Goal: Task Accomplishment & Management: Manage account settings

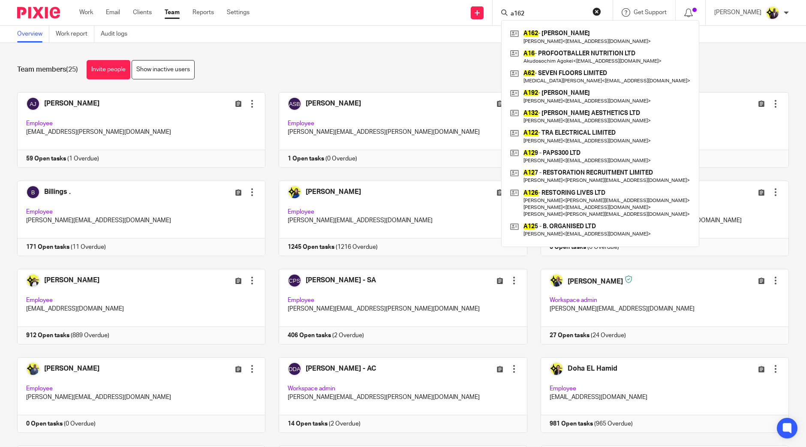
click at [232, 67] on div "Team members (25) Invite people Show inactive users" at bounding box center [403, 69] width 772 height 19
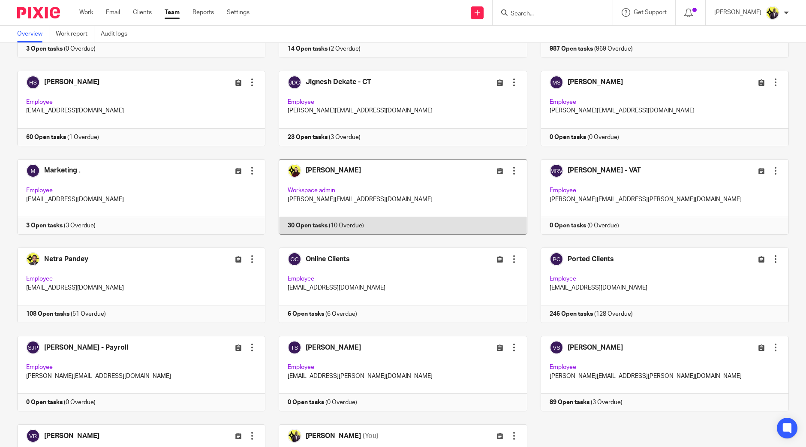
scroll to position [456, 0]
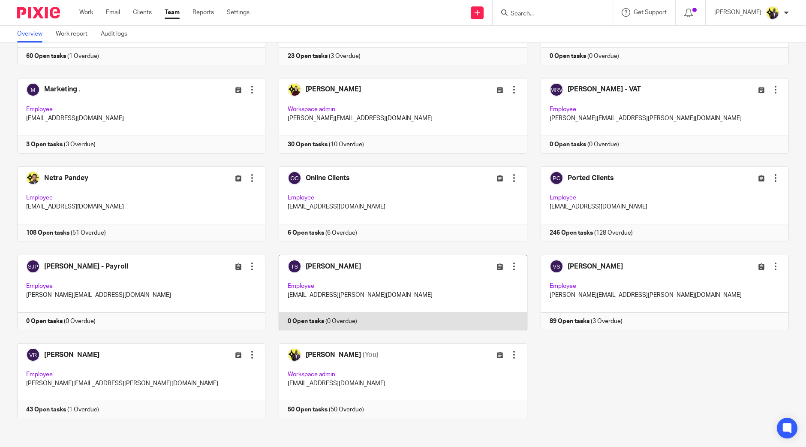
click at [510, 263] on div at bounding box center [514, 266] width 9 height 9
click at [486, 282] on span "Edit user" at bounding box center [476, 284] width 24 height 6
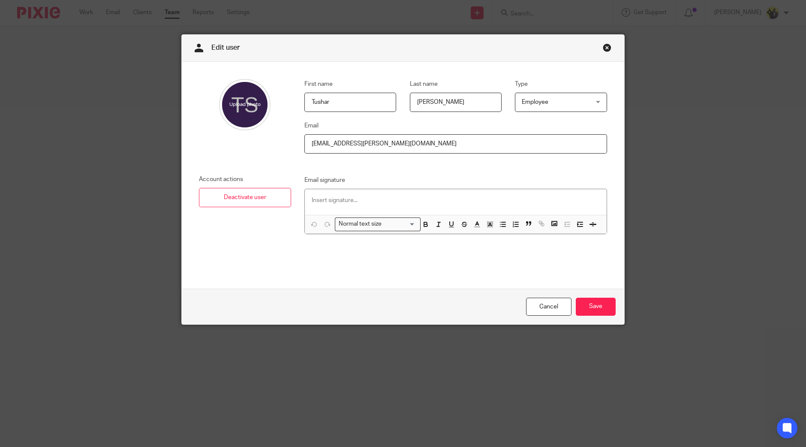
click at [479, 99] on input "Singal" at bounding box center [456, 102] width 92 height 19
type input "Singal - Billings"
click at [605, 301] on input "Save" at bounding box center [596, 306] width 40 height 18
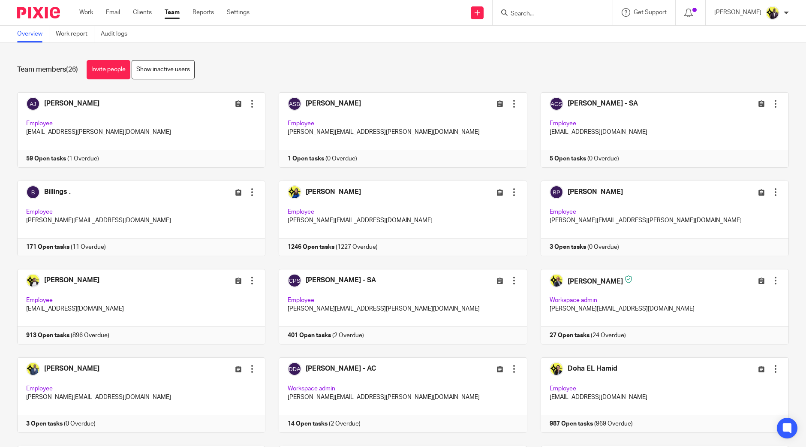
click at [552, 14] on input "Search" at bounding box center [548, 14] width 77 height 8
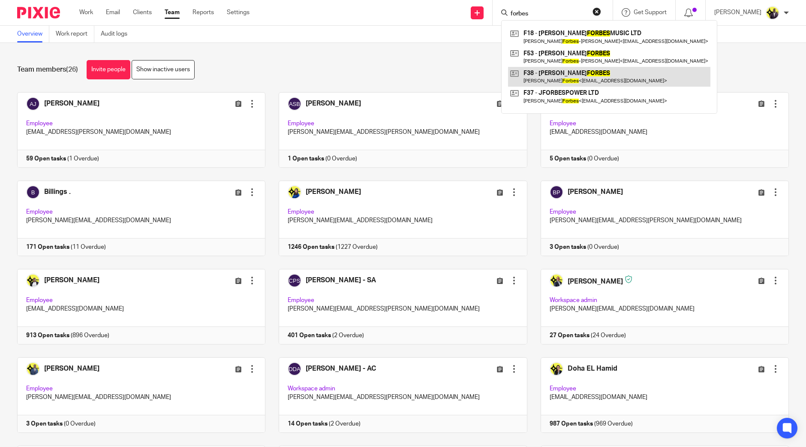
type input "forbes"
click at [567, 15] on input "forbes" at bounding box center [548, 14] width 77 height 8
drag, startPoint x: 566, startPoint y: 15, endPoint x: 482, endPoint y: 5, distance: 84.5
click at [483, 11] on div "Send new email Create task Add client Request signature forbes F18 - AARON FORB…" at bounding box center [534, 12] width 544 height 25
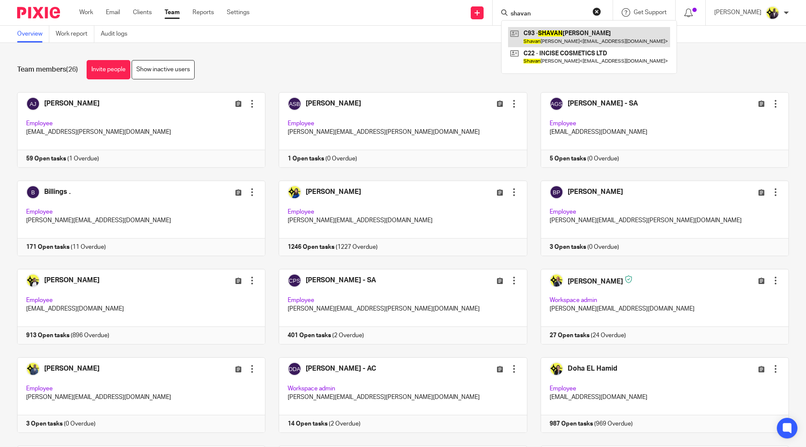
type input "shavan"
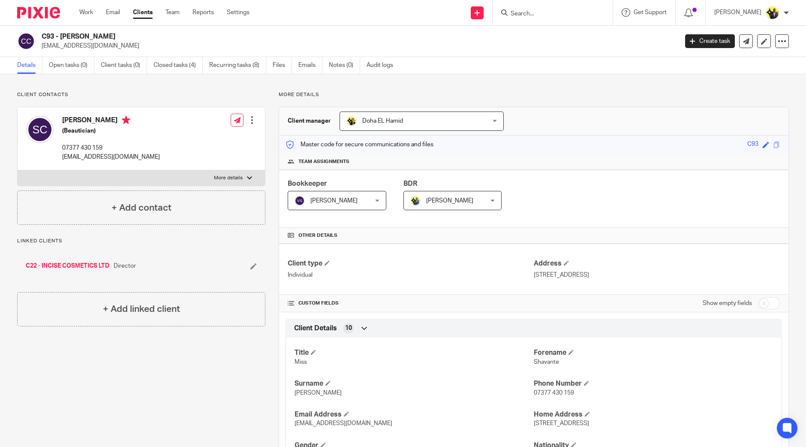
drag, startPoint x: 132, startPoint y: 34, endPoint x: 44, endPoint y: 33, distance: 87.9
click at [44, 33] on h2 "C93 - SHAVANTE CLARKE" at bounding box center [294, 36] width 505 height 9
copy h2 "C93 - SHAVANTE CLARKE"
click at [549, 15] on input "Search" at bounding box center [548, 14] width 77 height 8
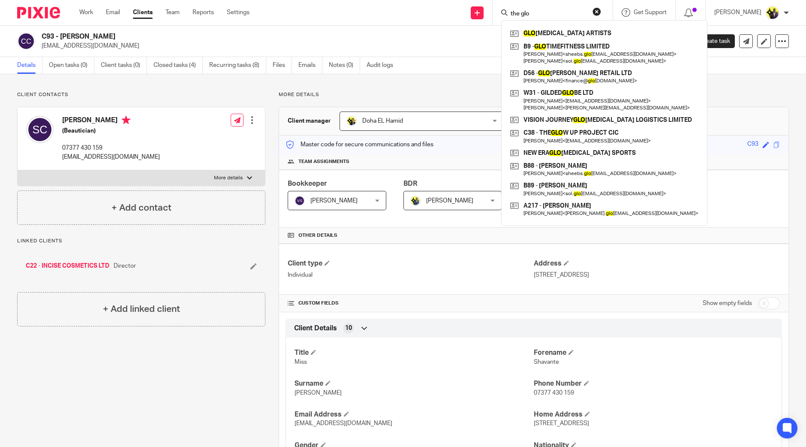
type input "the glo"
click at [394, 36] on h2 "C93 - SHAVANTE CLARKE" at bounding box center [294, 36] width 505 height 9
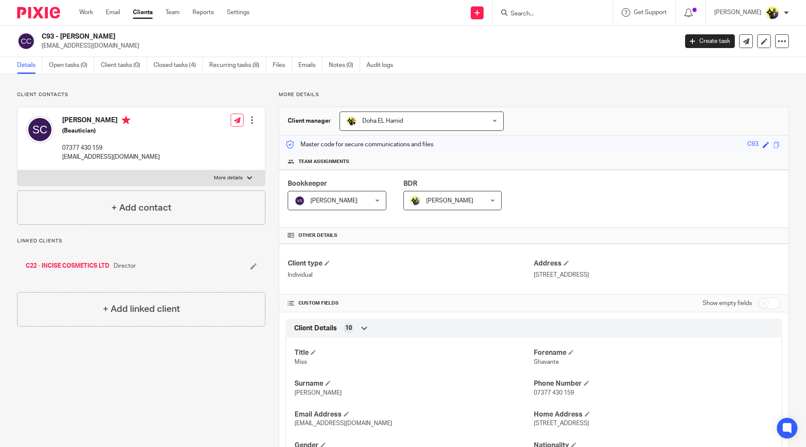
click at [559, 14] on input "Search" at bounding box center [548, 14] width 77 height 8
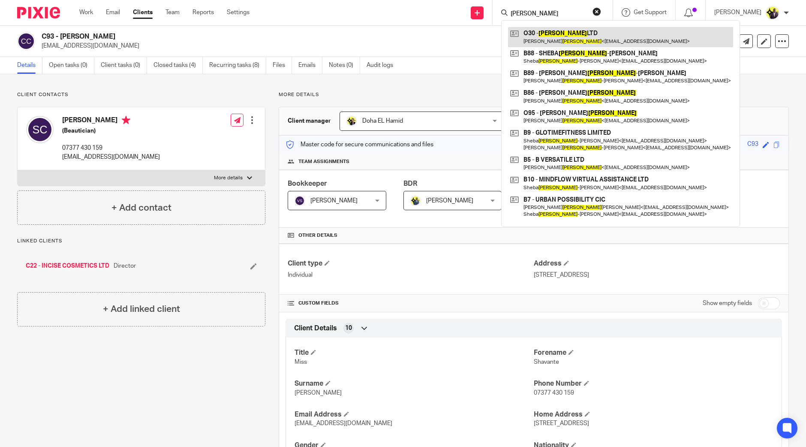
type input "boakye"
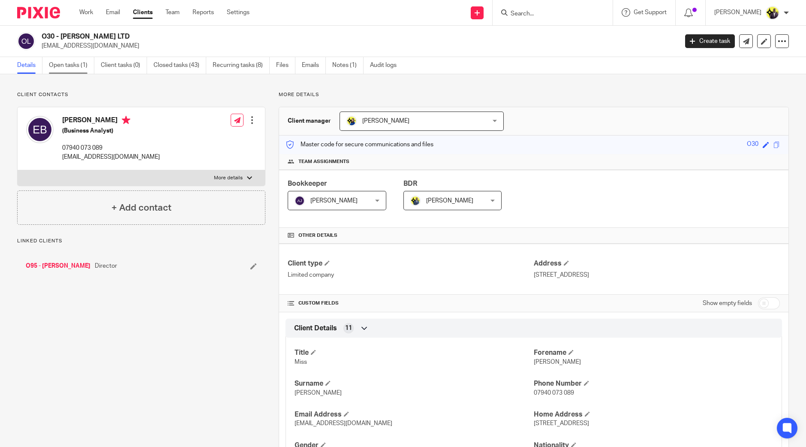
click at [73, 63] on link "Open tasks (1)" at bounding box center [71, 65] width 45 height 17
click at [71, 66] on link "Open tasks (4)" at bounding box center [71, 65] width 45 height 17
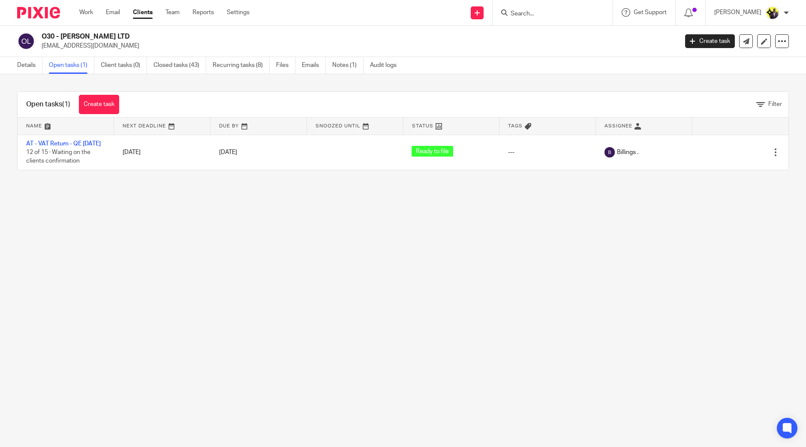
drag, startPoint x: 58, startPoint y: 141, endPoint x: 206, endPoint y: 219, distance: 167.0
click at [206, 219] on main "O30 - [PERSON_NAME] LTD [EMAIL_ADDRESS][DOMAIN_NAME] Create task Update from Co…" at bounding box center [403, 223] width 806 height 447
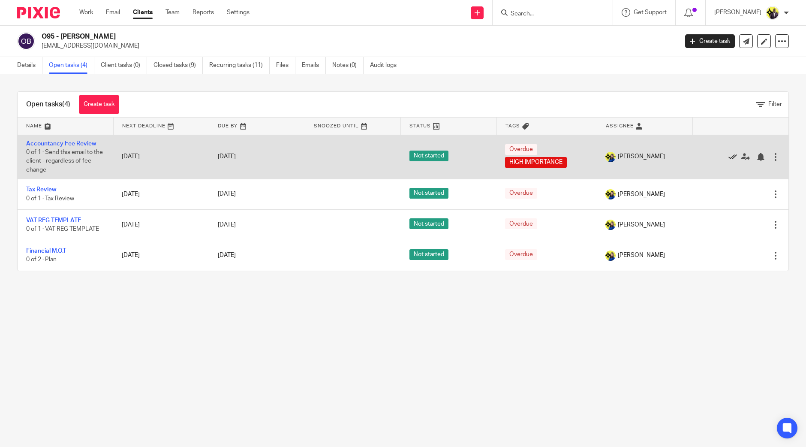
click at [728, 154] on icon at bounding box center [732, 157] width 9 height 9
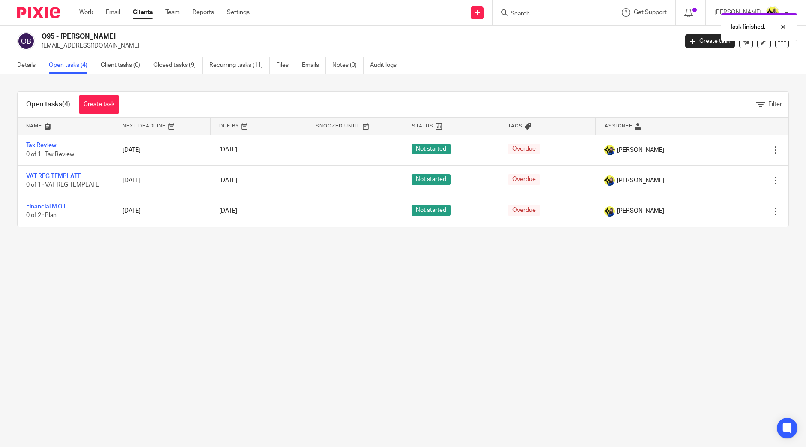
click at [728, 154] on icon at bounding box center [732, 150] width 9 height 9
click at [728, 176] on icon at bounding box center [732, 180] width 9 height 9
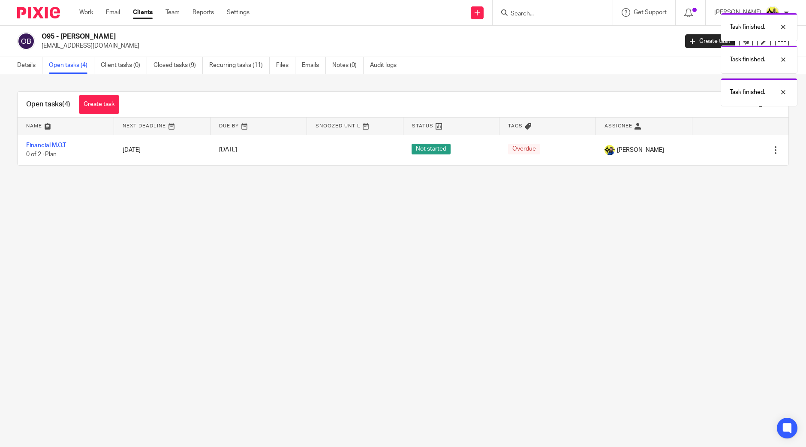
click at [728, 154] on icon at bounding box center [732, 150] width 9 height 9
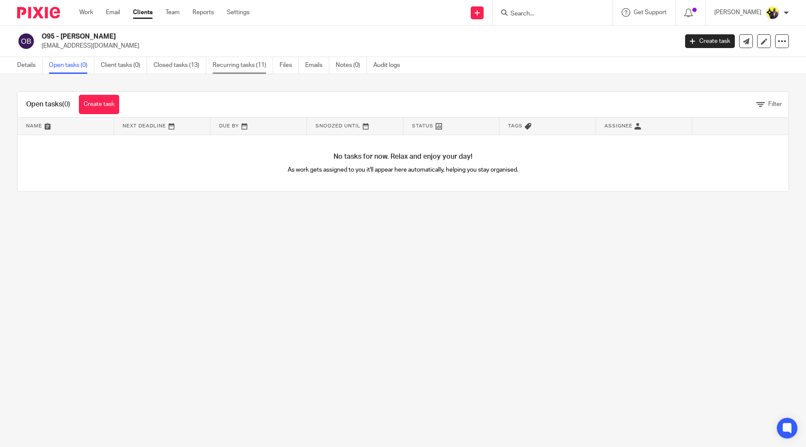
click at [241, 66] on link "Recurring tasks (11)" at bounding box center [243, 65] width 60 height 17
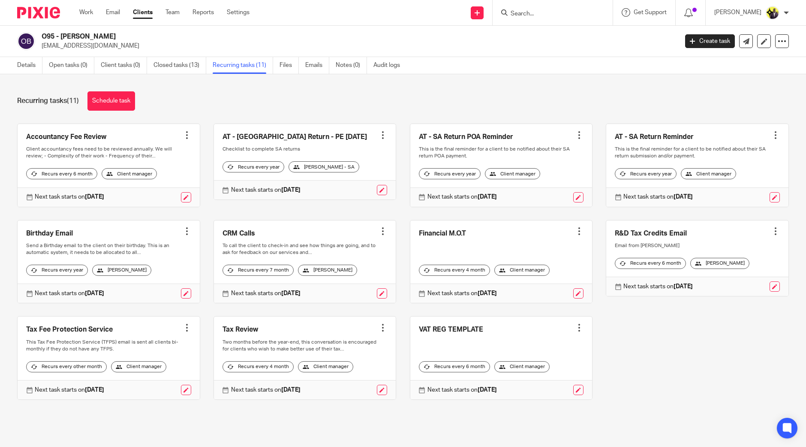
click at [186, 66] on link "Closed tasks (13)" at bounding box center [179, 65] width 53 height 17
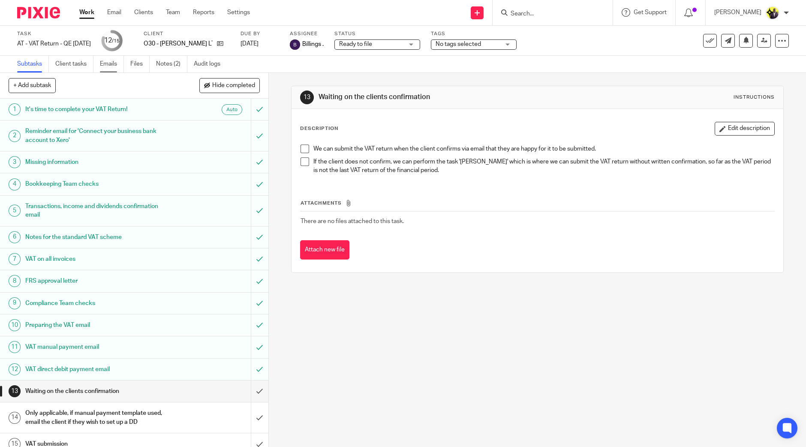
click at [115, 62] on link "Emails" at bounding box center [112, 64] width 24 height 17
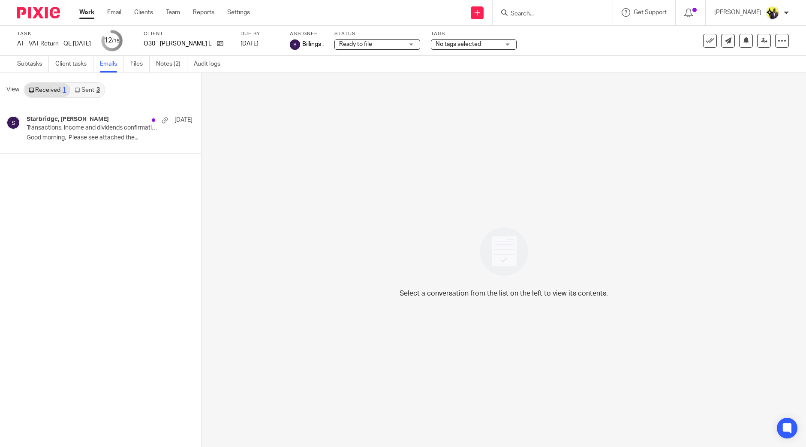
click at [89, 87] on link "Sent 3" at bounding box center [86, 90] width 33 height 14
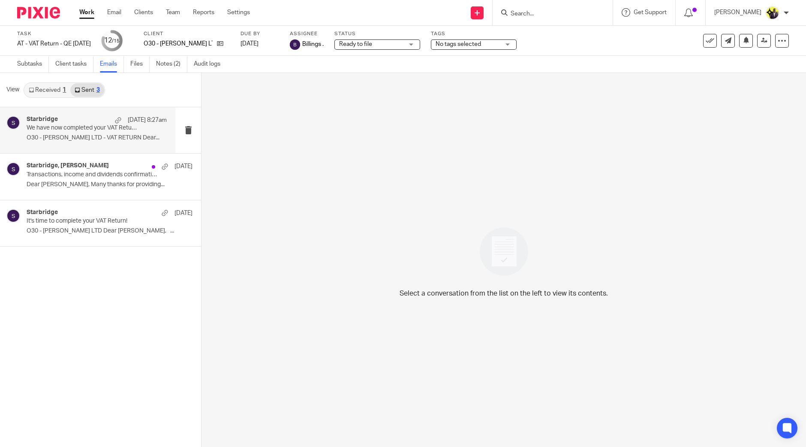
click at [79, 126] on p "We have now completed your VAT Return - PLEASE CONFIRM!" at bounding box center [83, 127] width 112 height 7
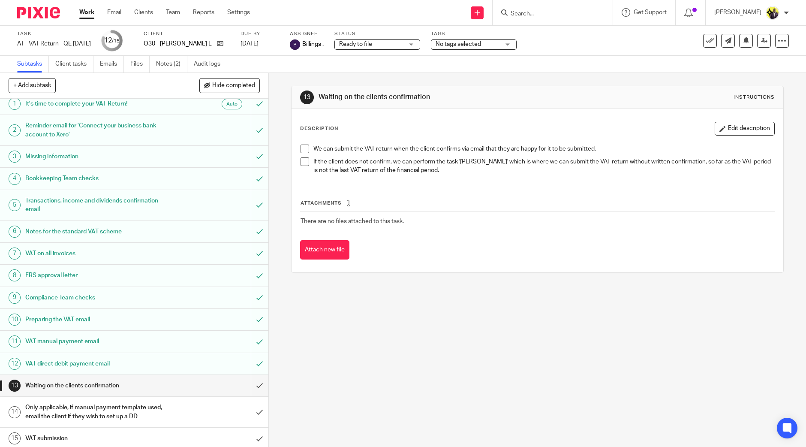
scroll to position [7, 0]
